Goal: Transaction & Acquisition: Purchase product/service

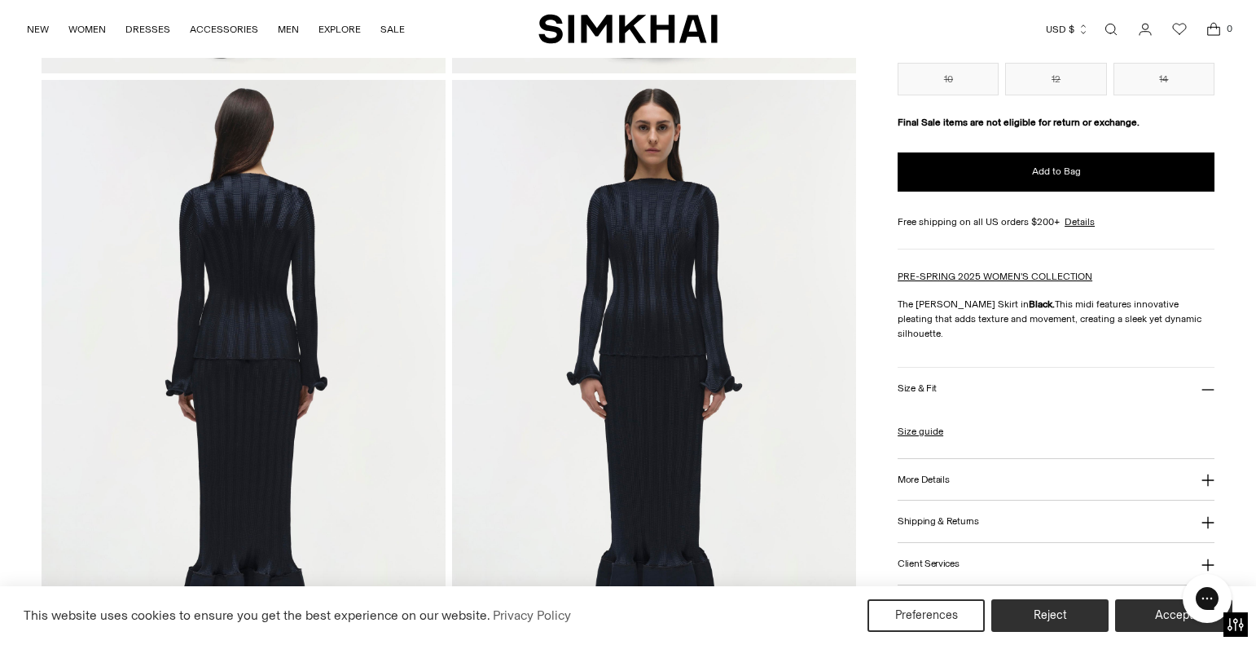
scroll to position [978, 0]
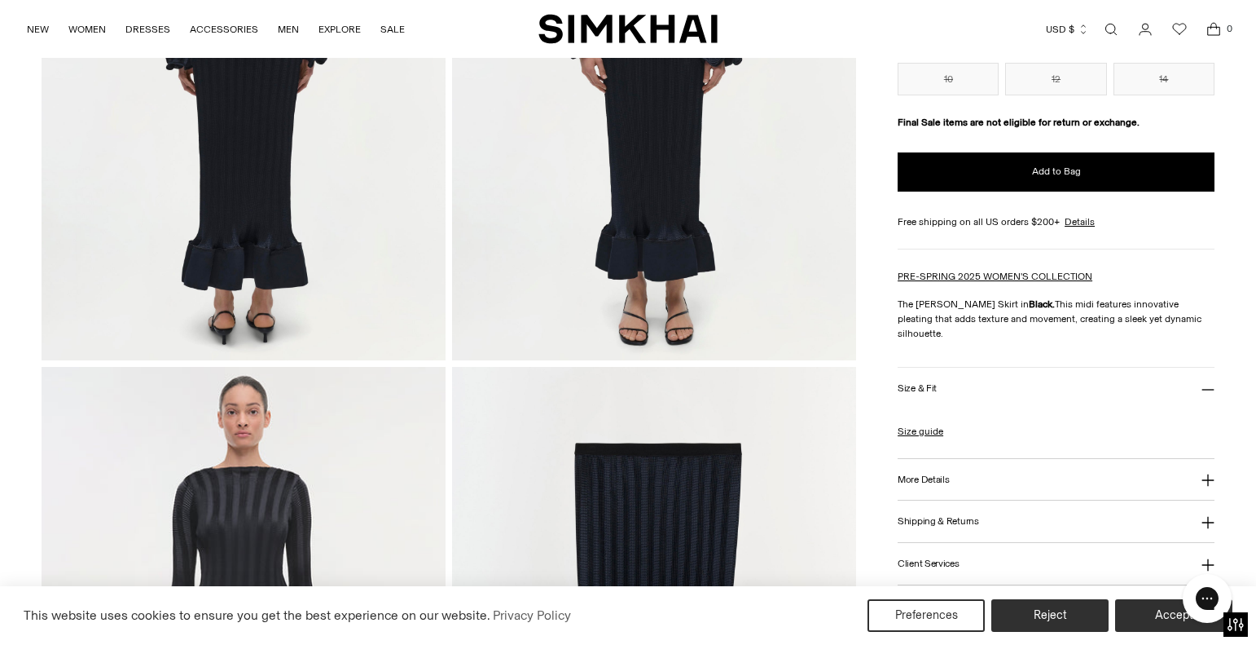
click at [950, 461] on button "More Details" at bounding box center [1056, 480] width 317 height 42
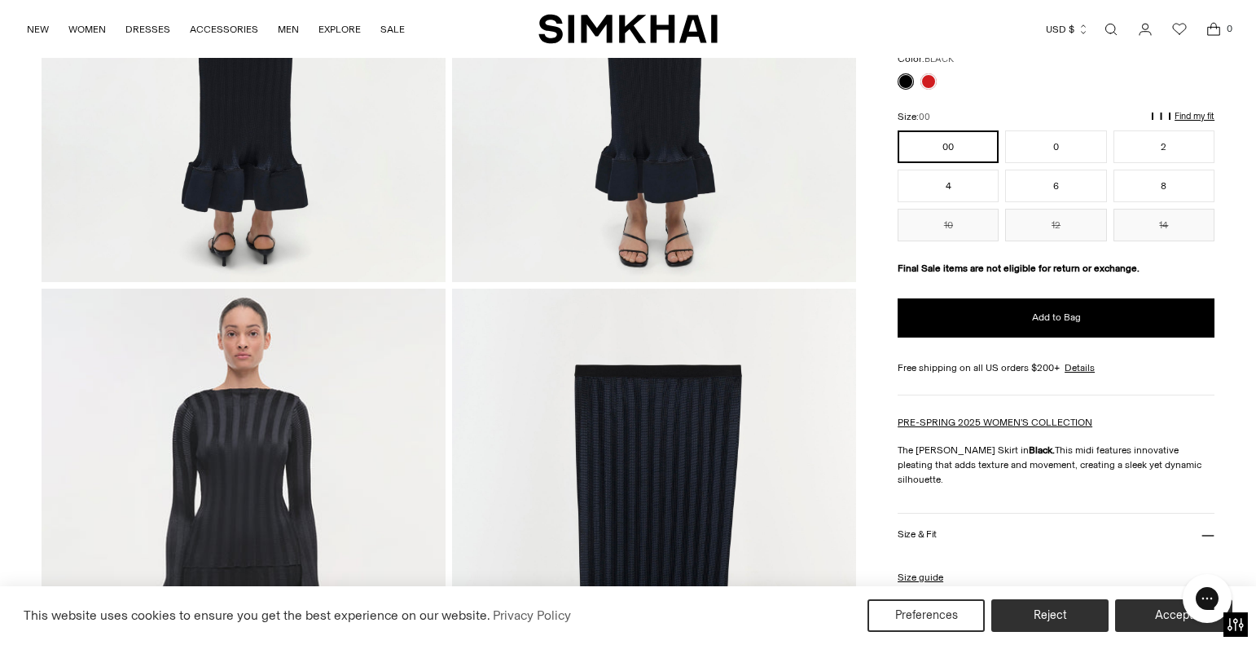
scroll to position [733, 0]
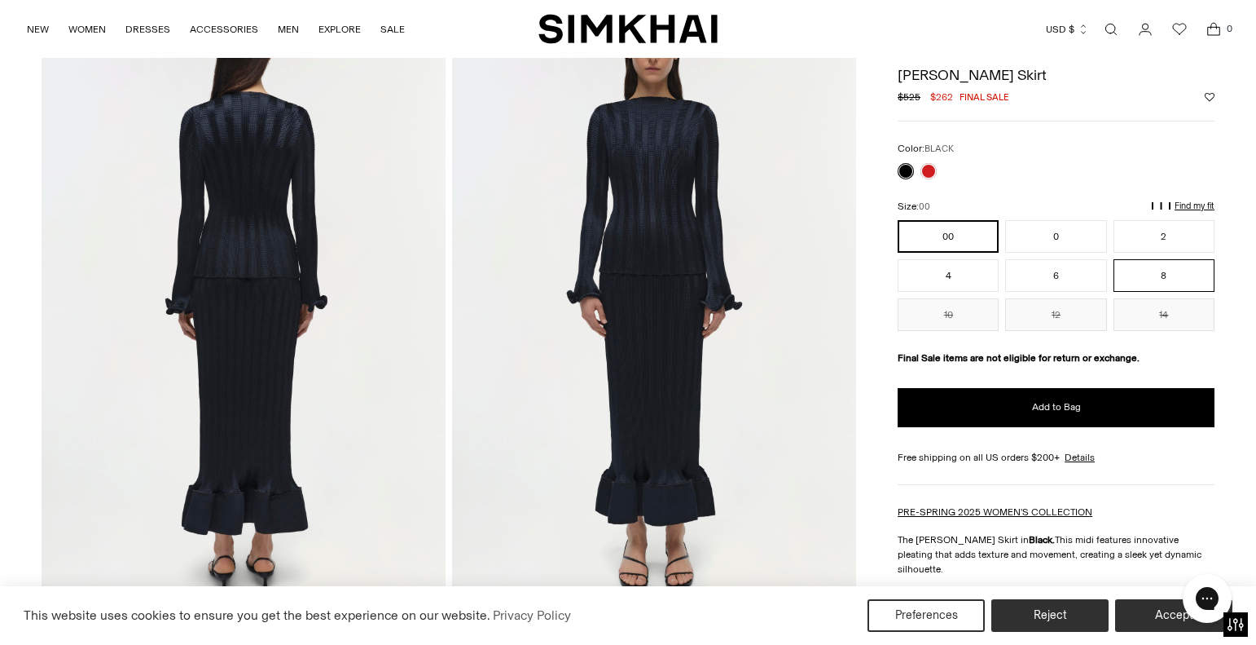
click at [1173, 275] on button "8" at bounding box center [1164, 275] width 101 height 33
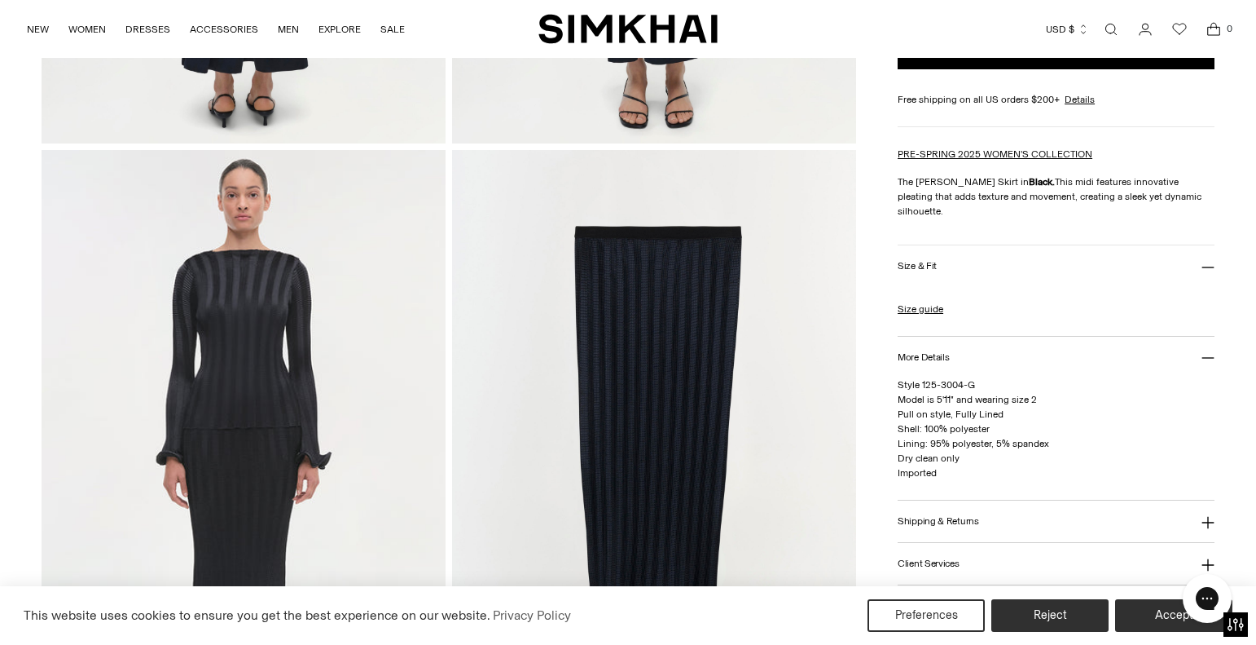
scroll to position [1222, 0]
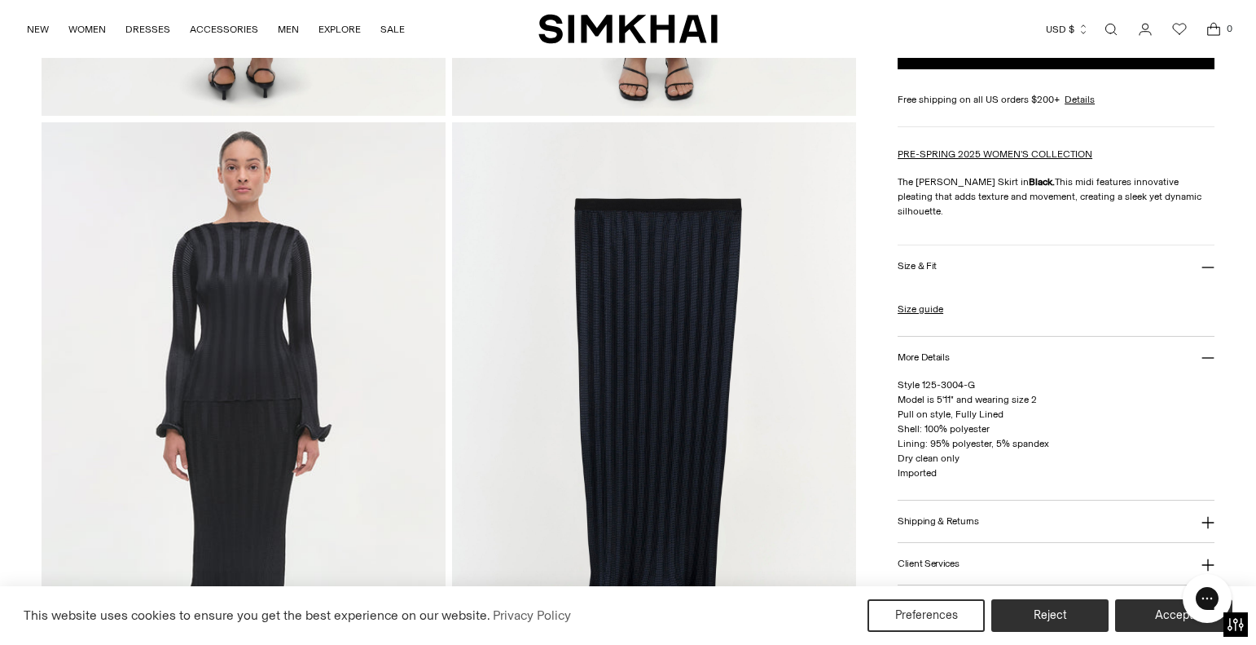
click at [905, 261] on h3 "Size & Fit" at bounding box center [917, 266] width 39 height 11
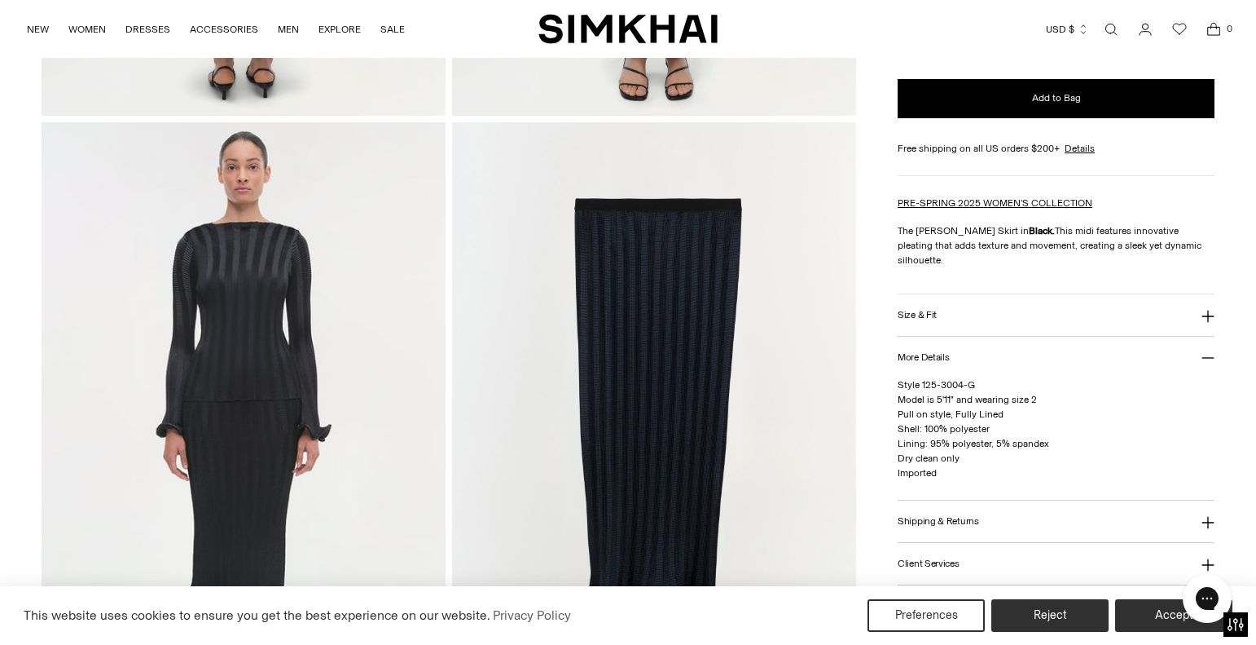
click at [913, 310] on h3 "Size & Fit" at bounding box center [917, 315] width 39 height 11
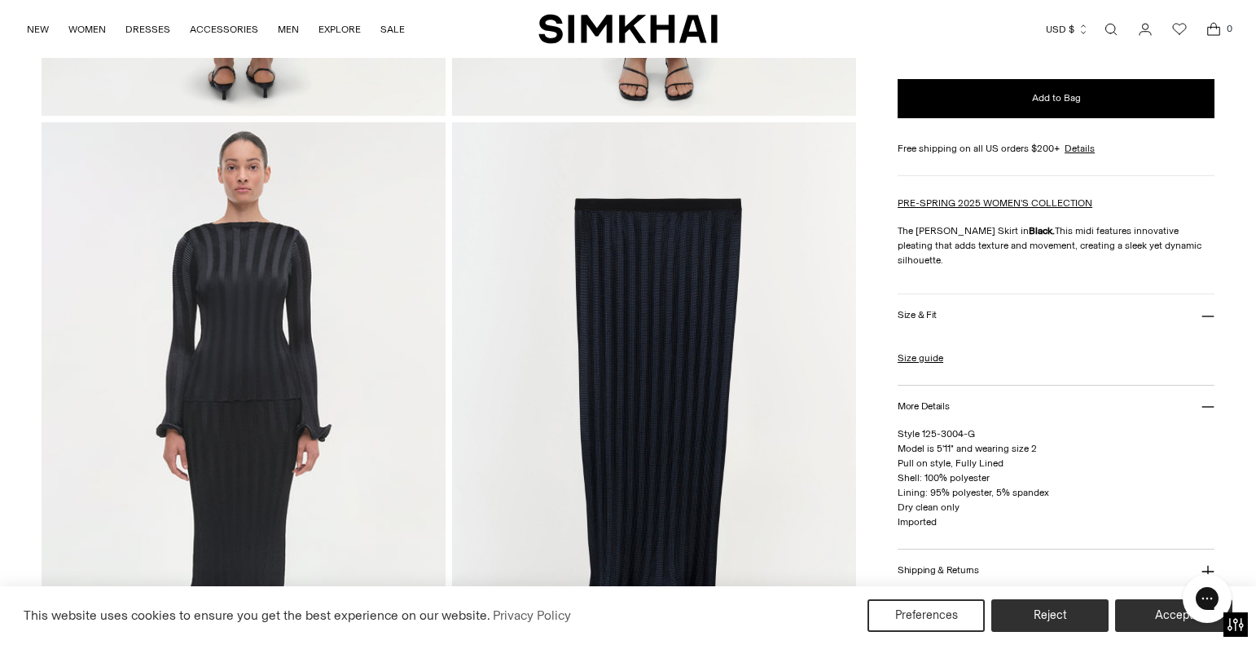
click at [913, 336] on div "Size guide Size Guide Women Numeric US Size Alpha Bust Waist Hips 00 XS 31 24 3…" at bounding box center [1056, 360] width 317 height 49
click at [917, 350] on link "Size guide" at bounding box center [921, 357] width 46 height 15
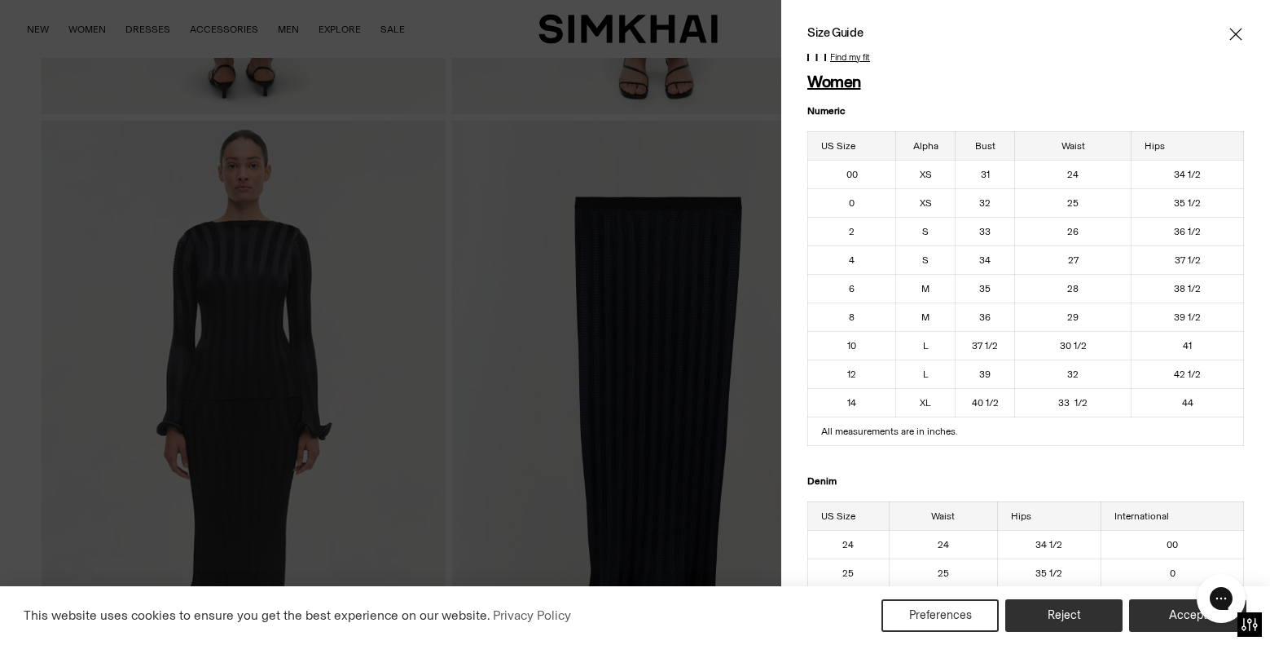
click at [1230, 27] on icon "Close" at bounding box center [1236, 34] width 13 height 16
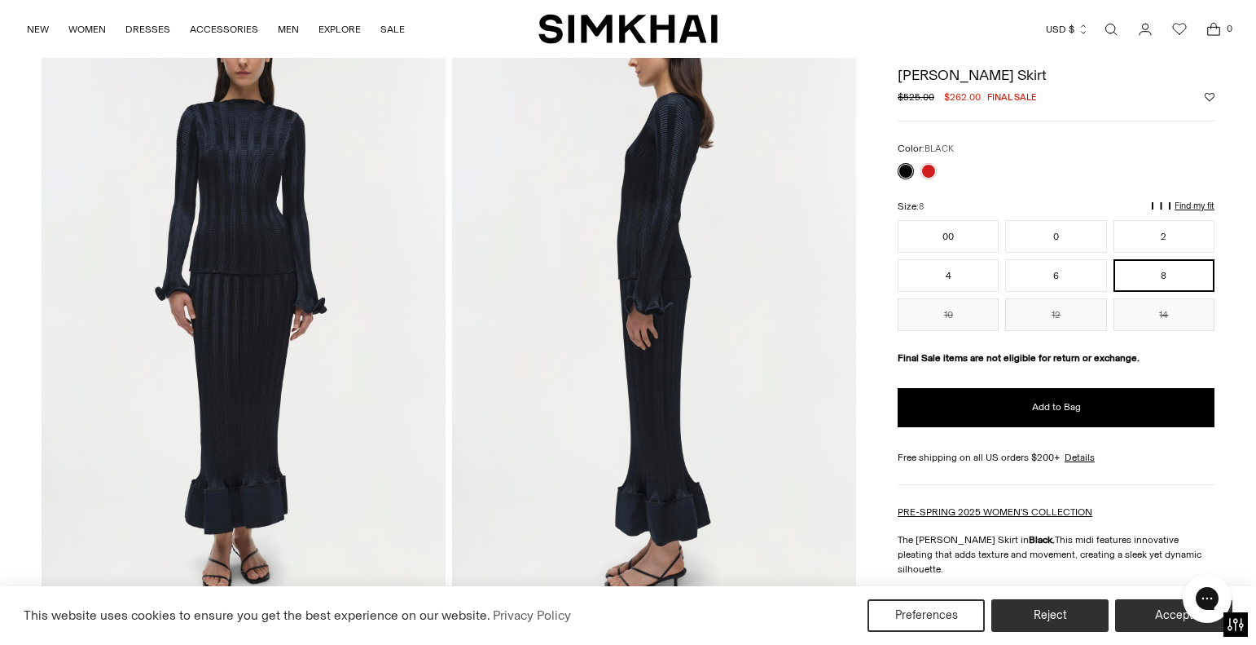
scroll to position [0, 0]
